Goal: Task Accomplishment & Management: Use online tool/utility

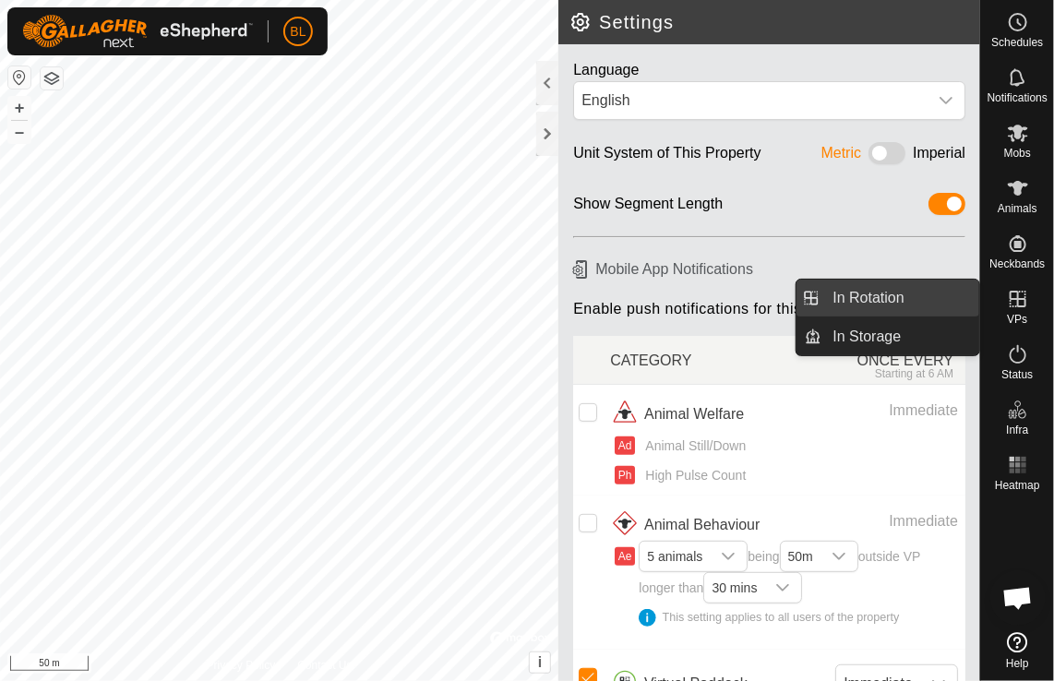
click at [891, 297] on link "In Rotation" at bounding box center [901, 298] width 158 height 37
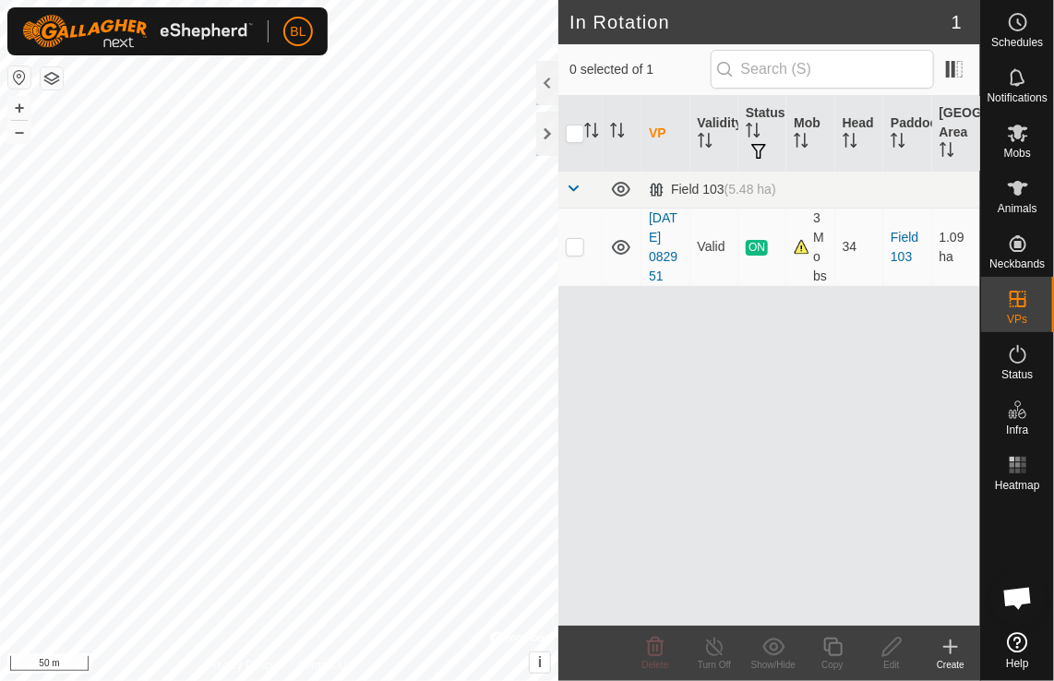
click at [956, 642] on icon at bounding box center [951, 647] width 22 height 22
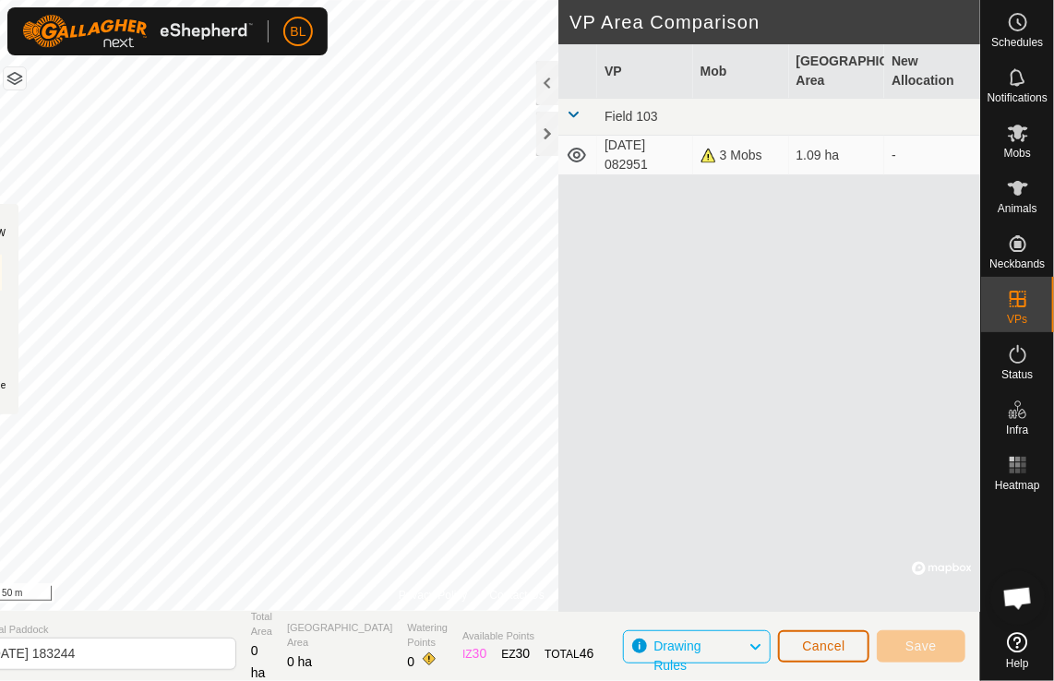
click at [838, 654] on button "Cancel" at bounding box center [823, 646] width 91 height 32
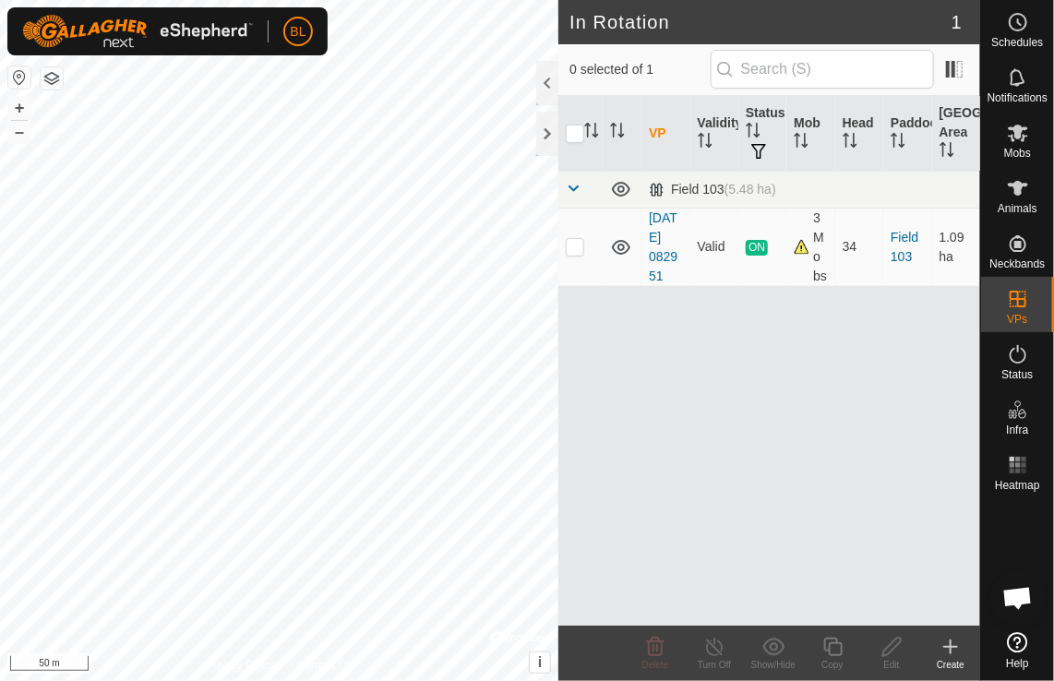
click at [951, 644] on icon at bounding box center [951, 647] width 0 height 13
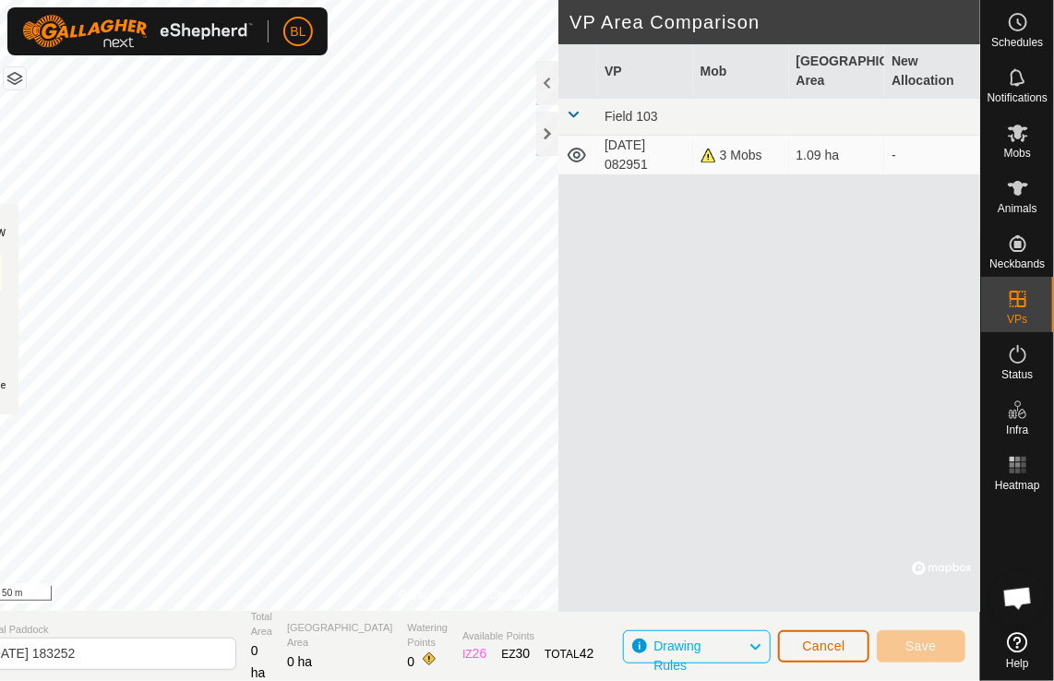
click at [812, 645] on span "Cancel" at bounding box center [823, 646] width 43 height 15
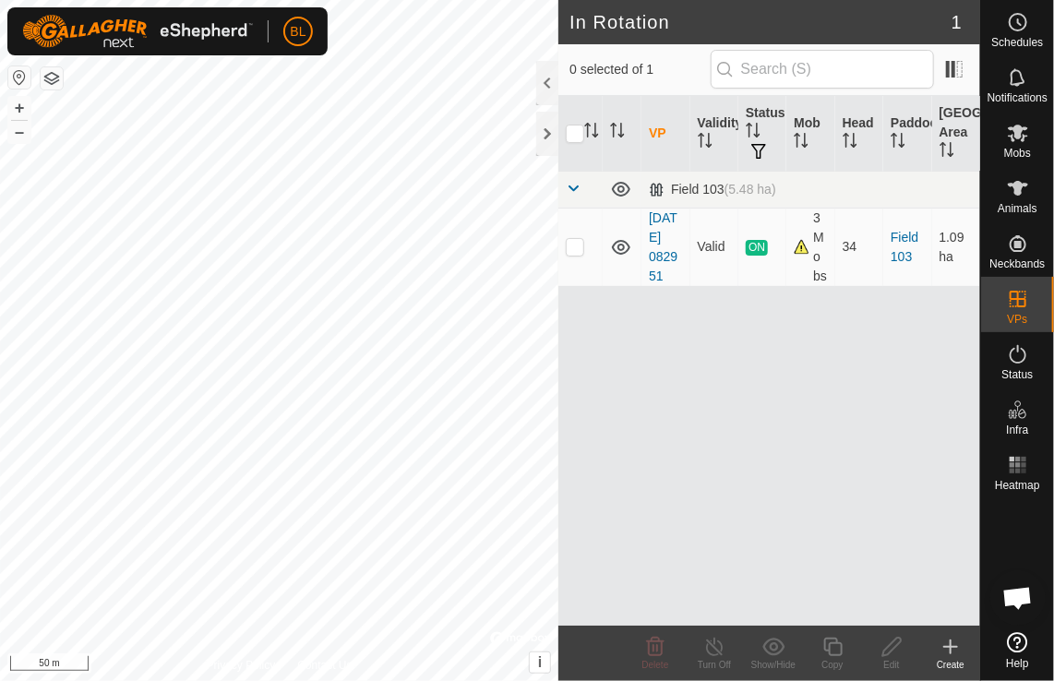
click at [949, 650] on icon at bounding box center [951, 647] width 22 height 22
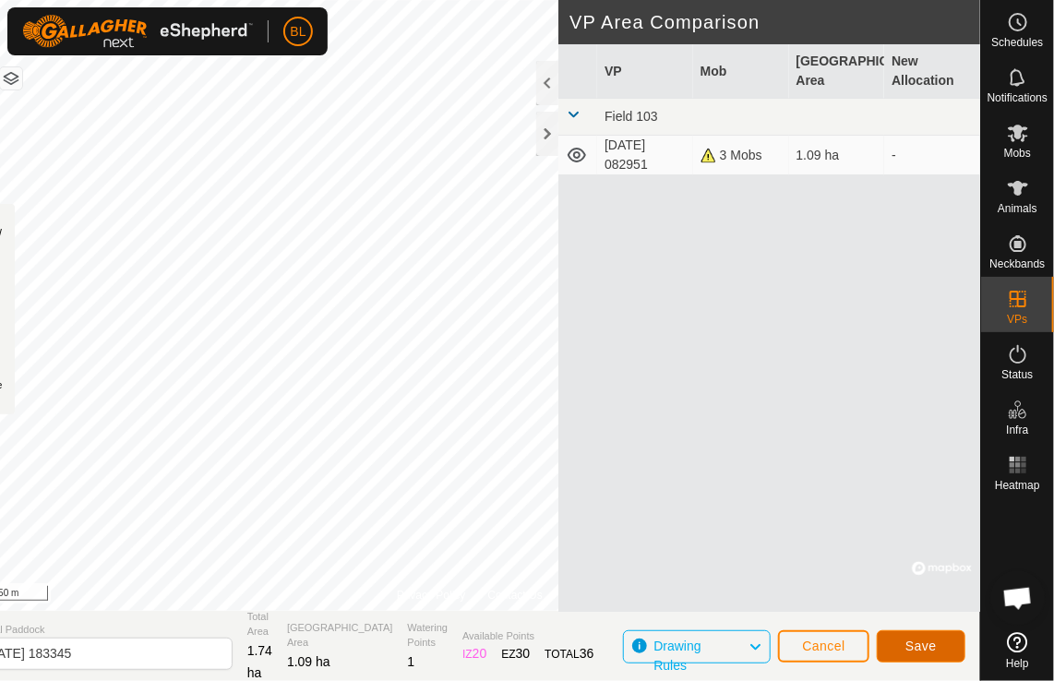
click at [913, 644] on span "Save" at bounding box center [921, 646] width 31 height 15
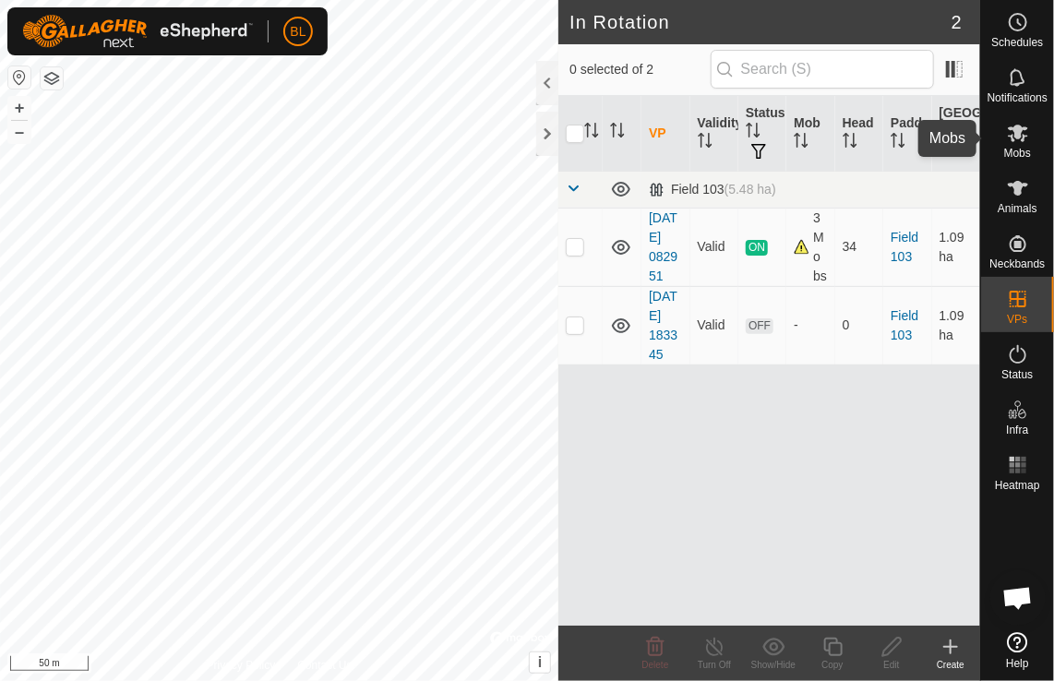
click at [1016, 127] on icon at bounding box center [1018, 134] width 20 height 18
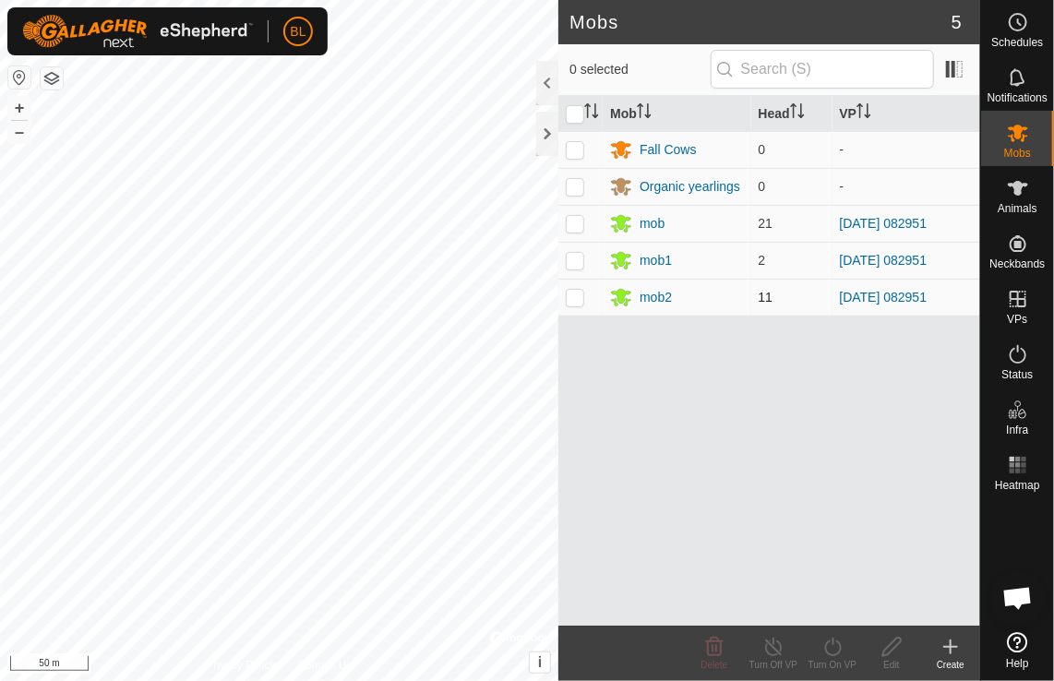
click at [570, 294] on p-checkbox at bounding box center [575, 297] width 18 height 15
checkbox input "true"
click at [574, 266] on p-checkbox at bounding box center [575, 260] width 18 height 15
checkbox input "true"
click at [569, 222] on p-checkbox at bounding box center [575, 223] width 18 height 15
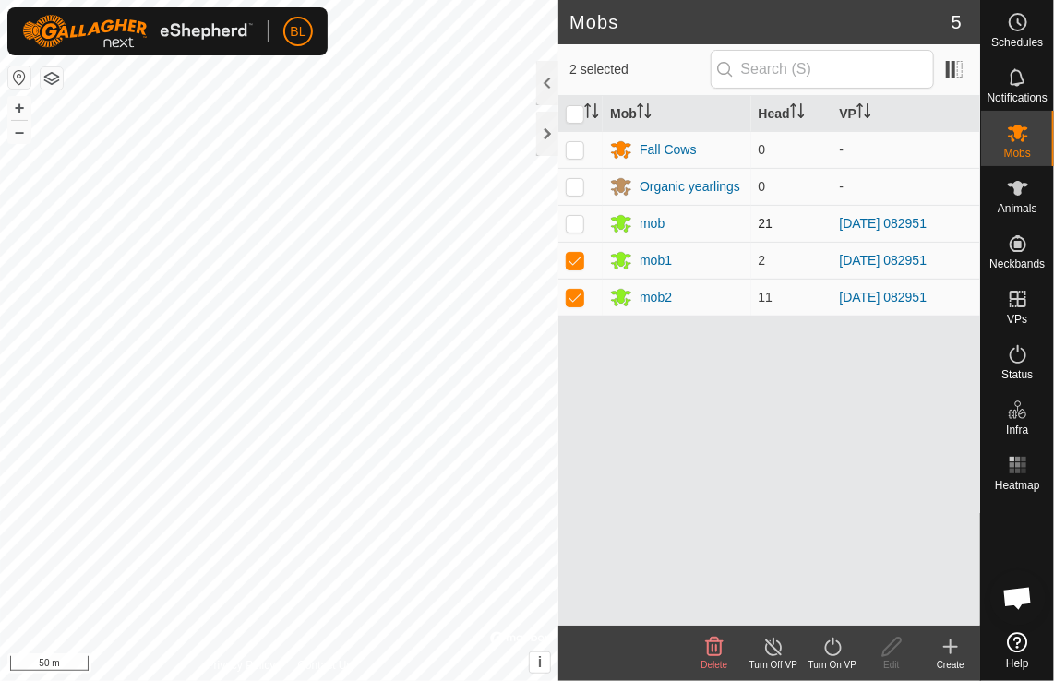
checkbox input "true"
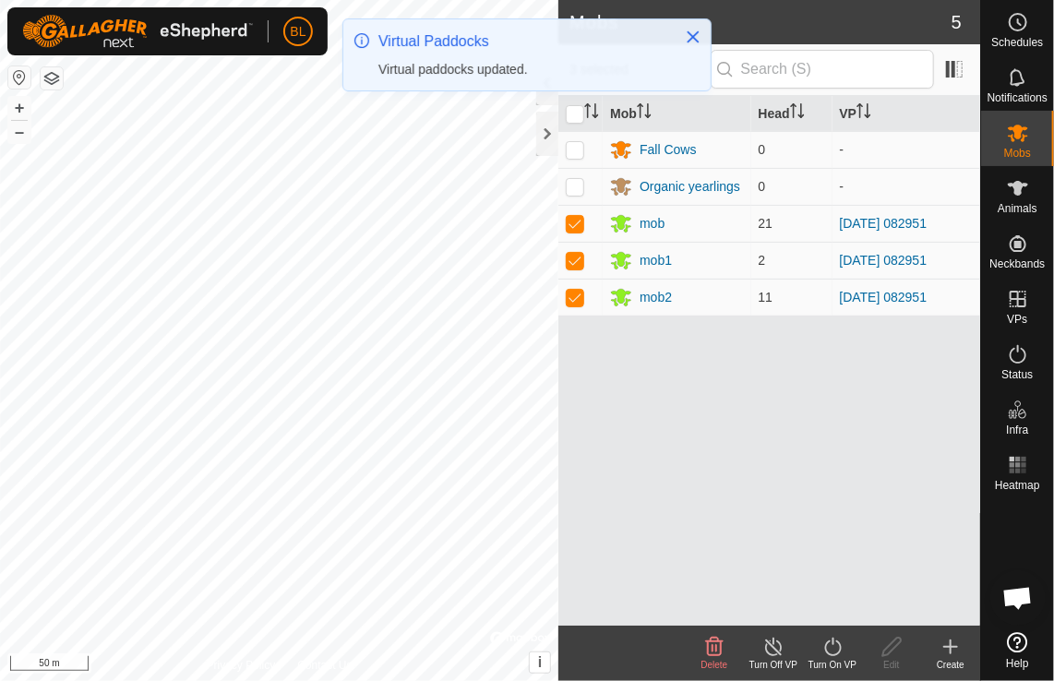
click at [836, 648] on icon at bounding box center [833, 647] width 23 height 22
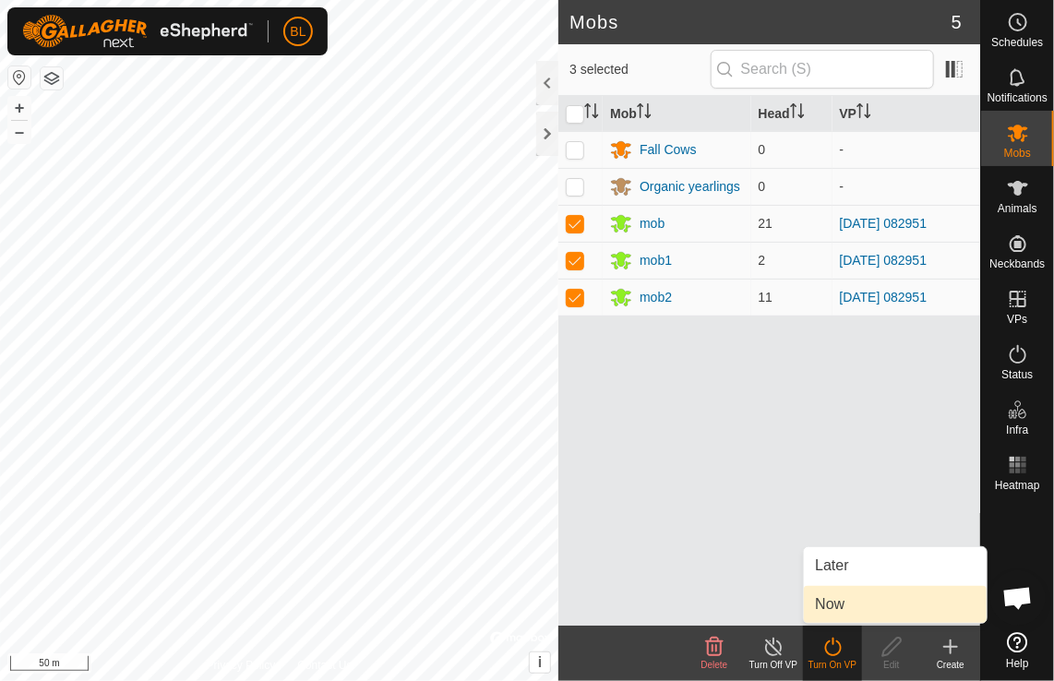
click at [841, 609] on link "Now" at bounding box center [895, 604] width 183 height 37
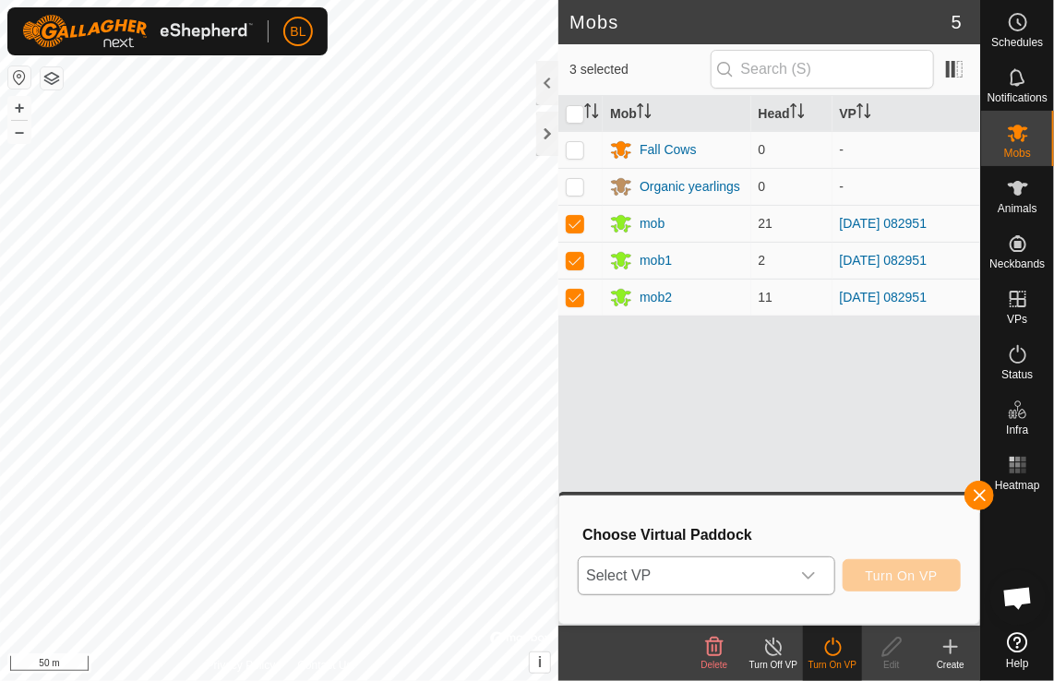
click at [812, 575] on icon "dropdown trigger" at bounding box center [808, 576] width 15 height 15
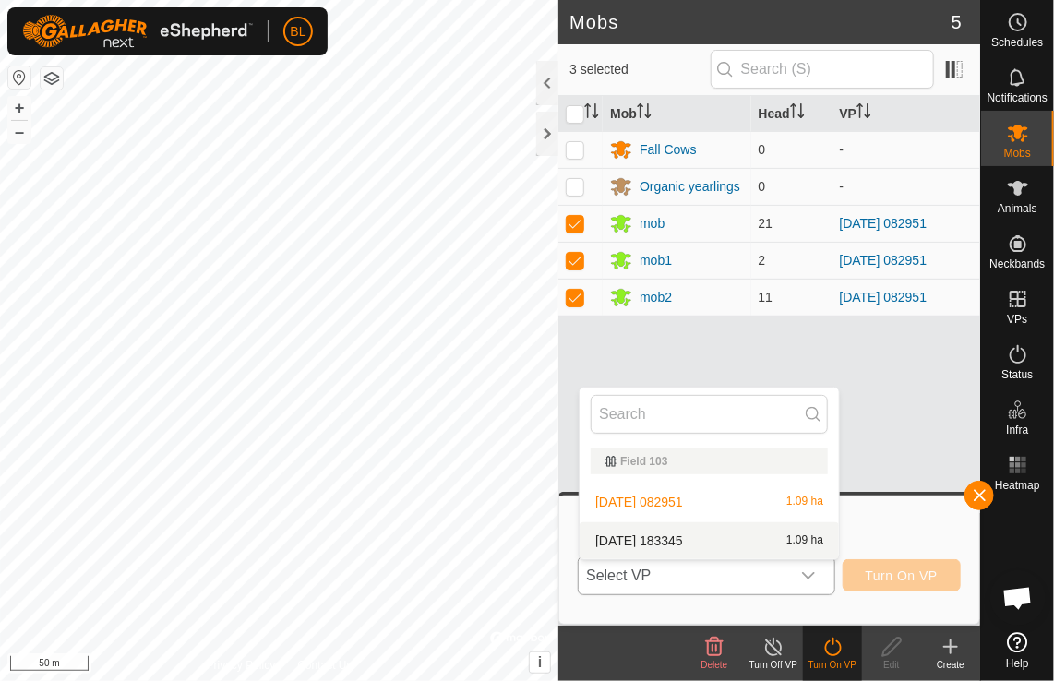
click at [687, 540] on li "[DATE] 183345 1.09 ha" at bounding box center [709, 540] width 259 height 37
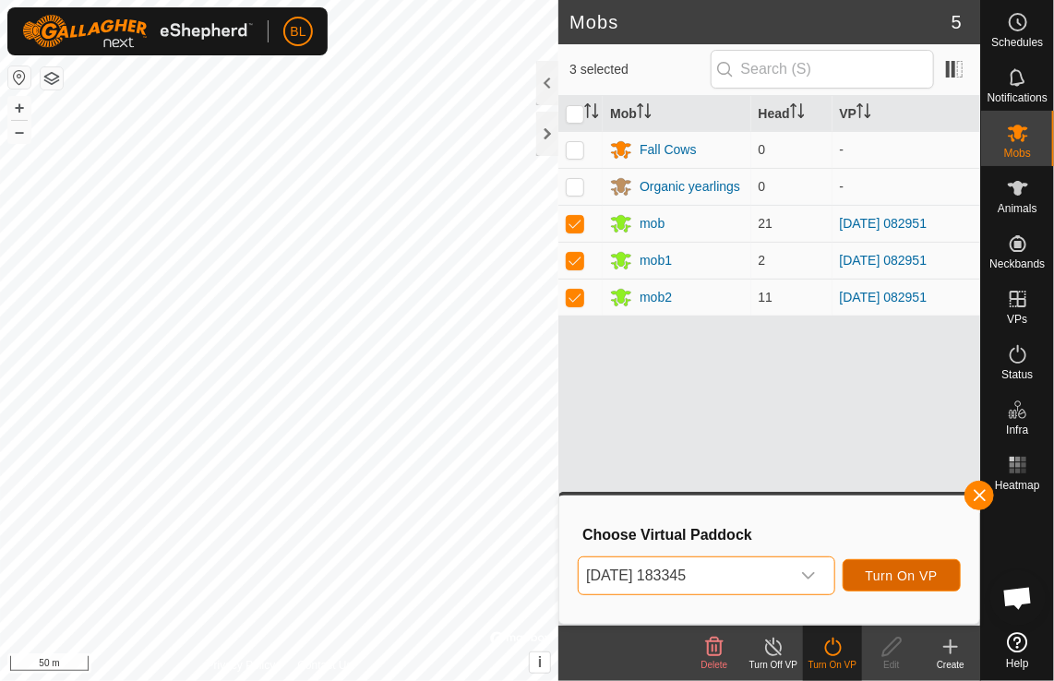
click at [884, 572] on span "Turn On VP" at bounding box center [902, 576] width 72 height 15
